Goal: Transaction & Acquisition: Purchase product/service

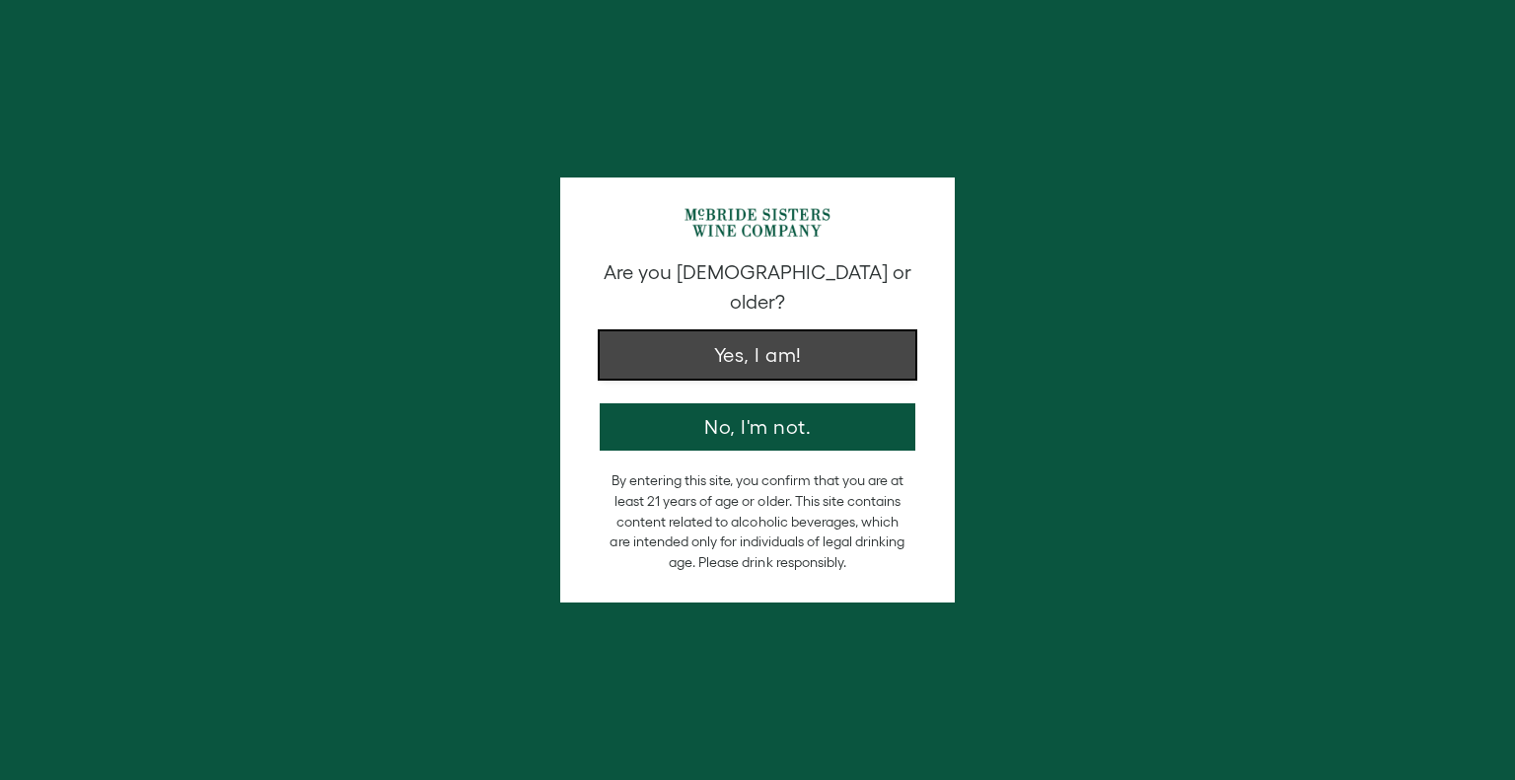
click at [789, 339] on button "Yes, I am!" at bounding box center [758, 354] width 316 height 47
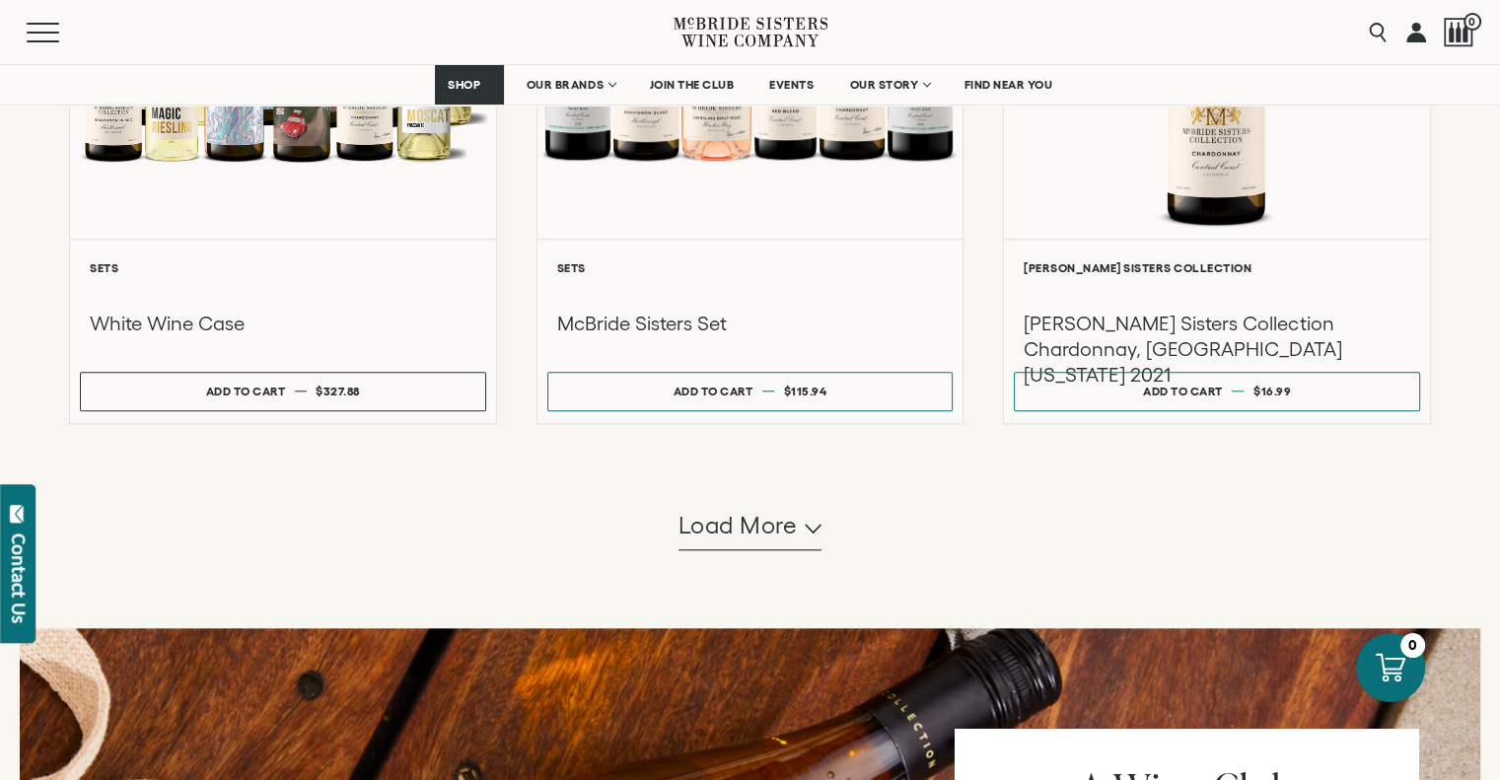
scroll to position [2071, 0]
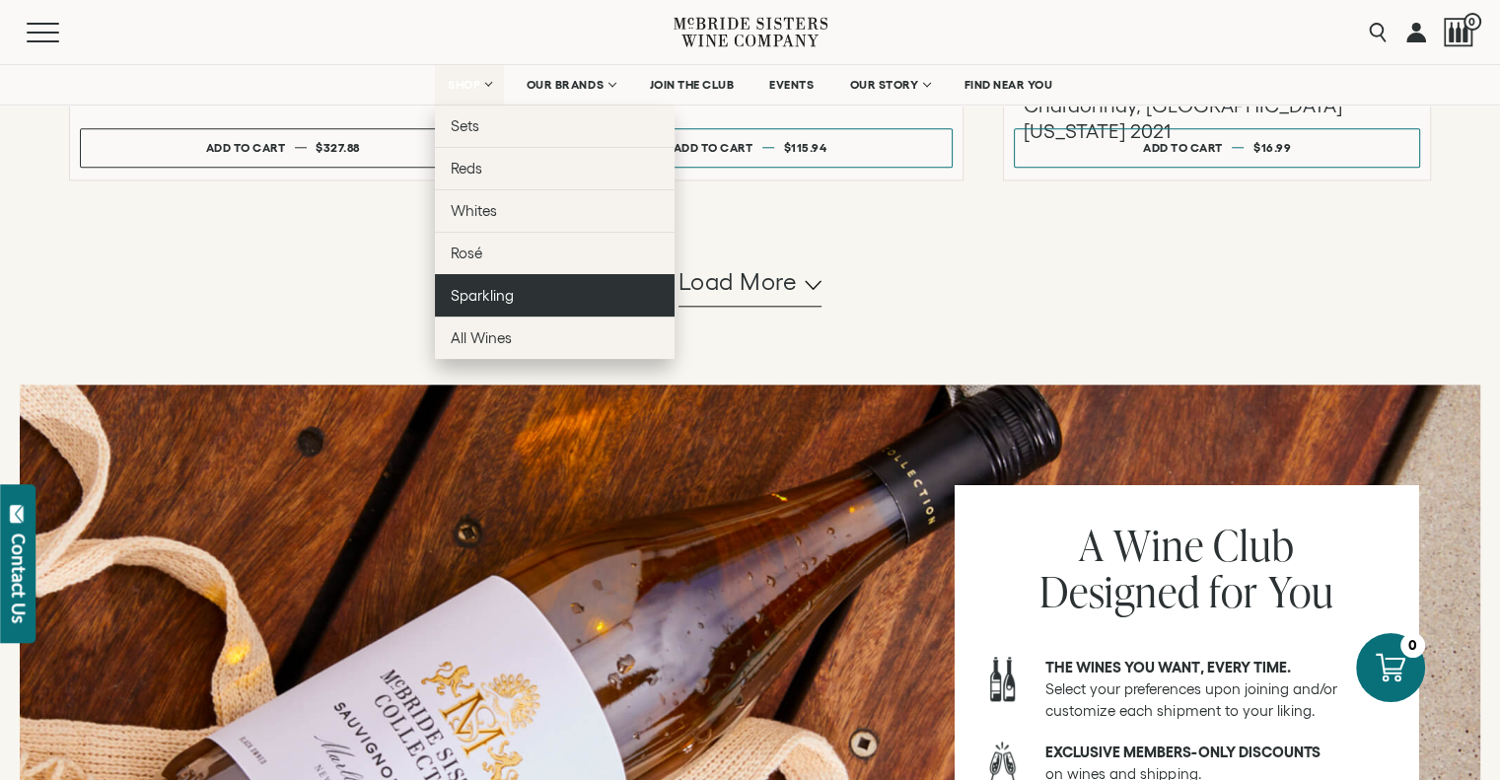
click at [494, 288] on span "Sparkling" at bounding box center [482, 295] width 63 height 17
